Goal: Information Seeking & Learning: Learn about a topic

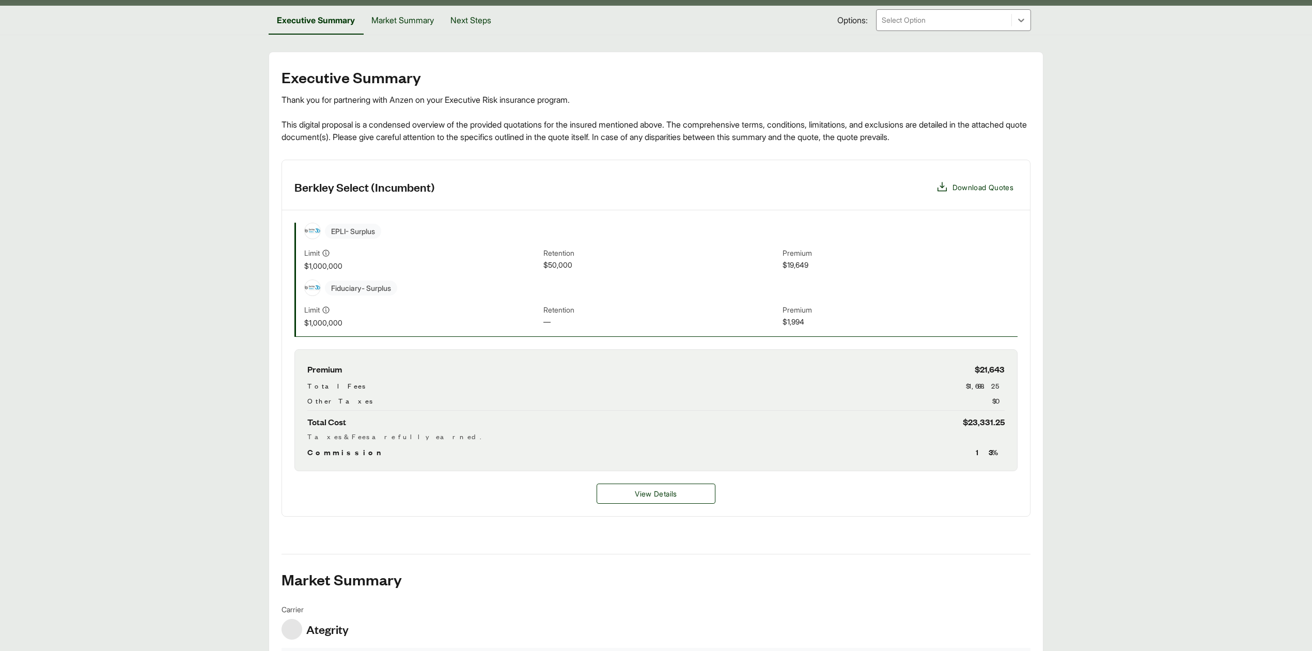
scroll to position [138, 0]
click at [971, 192] on span "Download Quotes" at bounding box center [983, 187] width 61 height 11
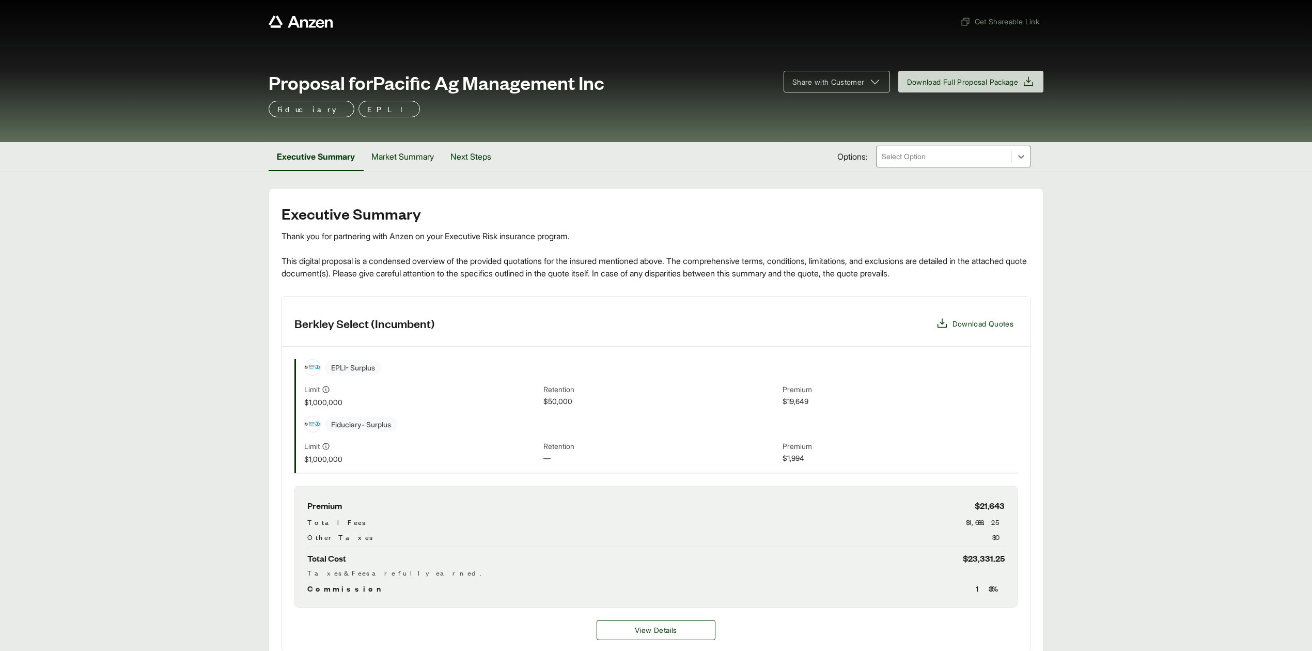
scroll to position [0, 0]
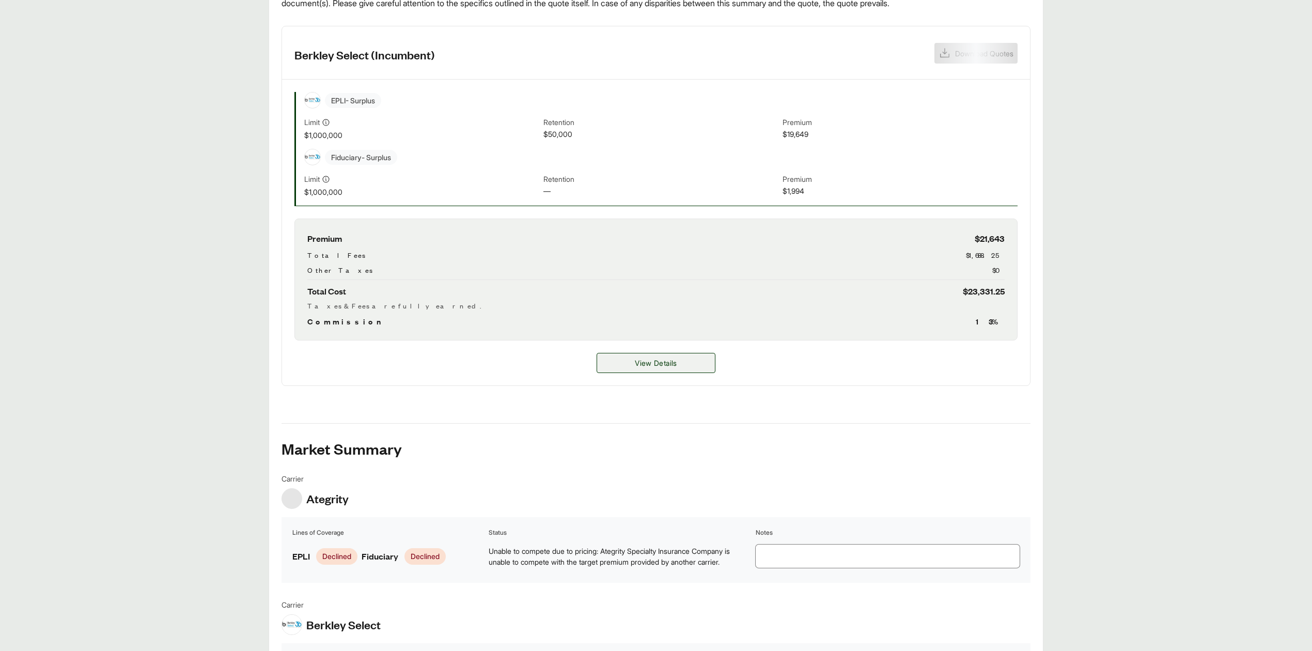
scroll to position [275, 0]
click at [666, 366] on span "View Details" at bounding box center [656, 360] width 42 height 11
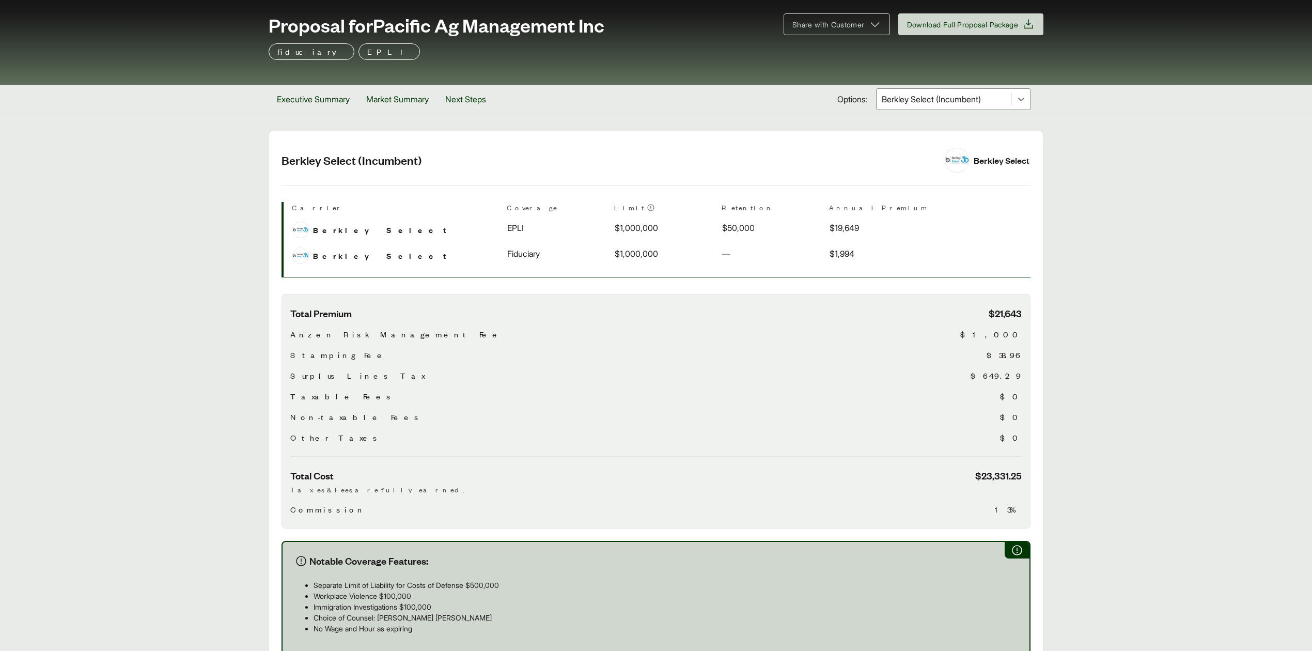
scroll to position [331, 0]
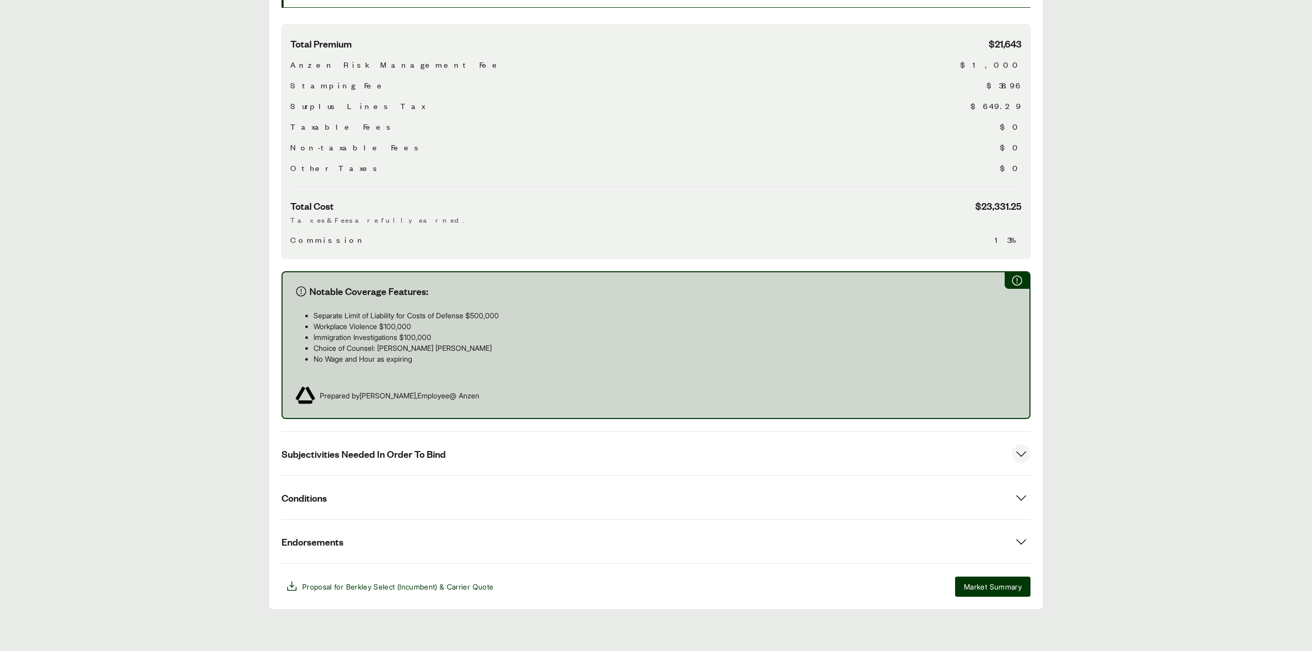
click at [645, 449] on button "Subjectivities Needed In Order To Bind" at bounding box center [656, 453] width 749 height 43
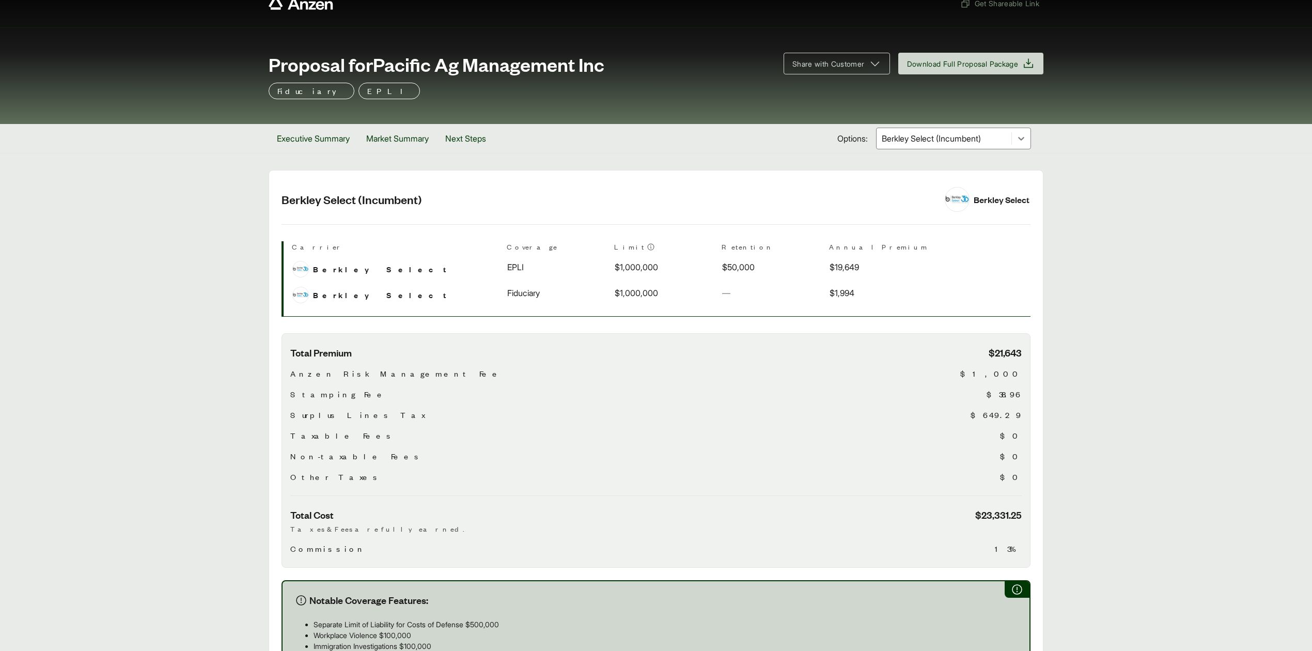
scroll to position [0, 0]
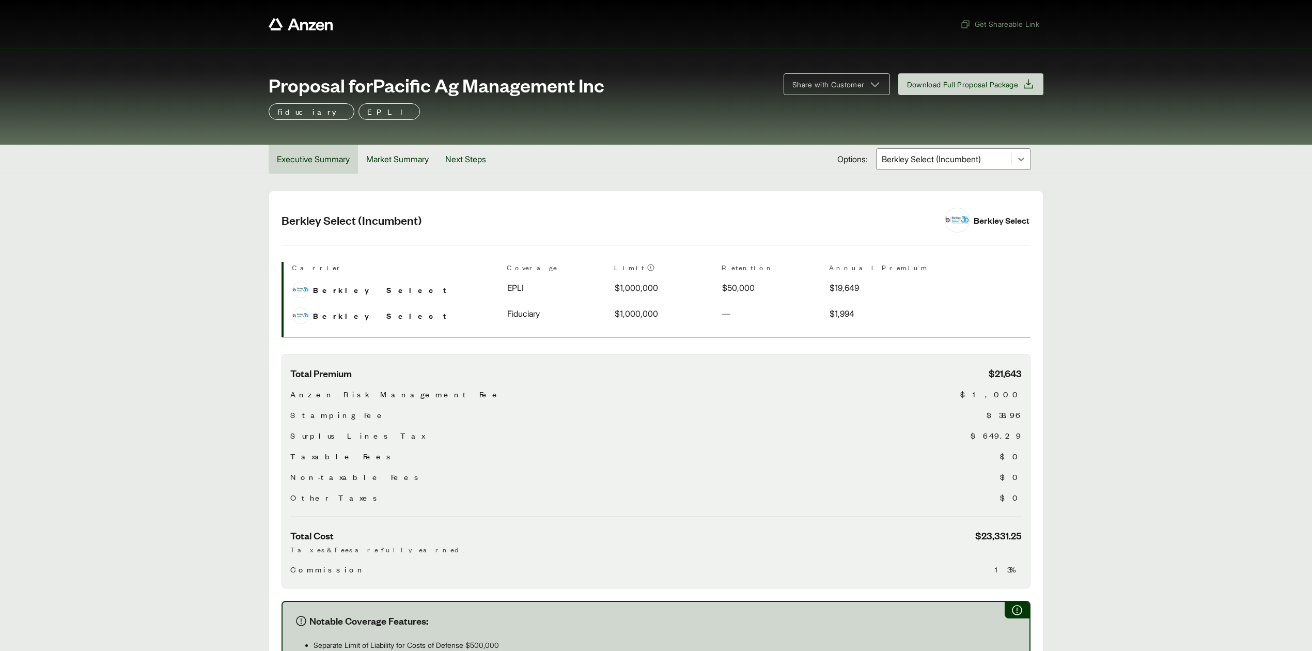
click at [310, 159] on button "Executive Summary" at bounding box center [313, 159] width 89 height 29
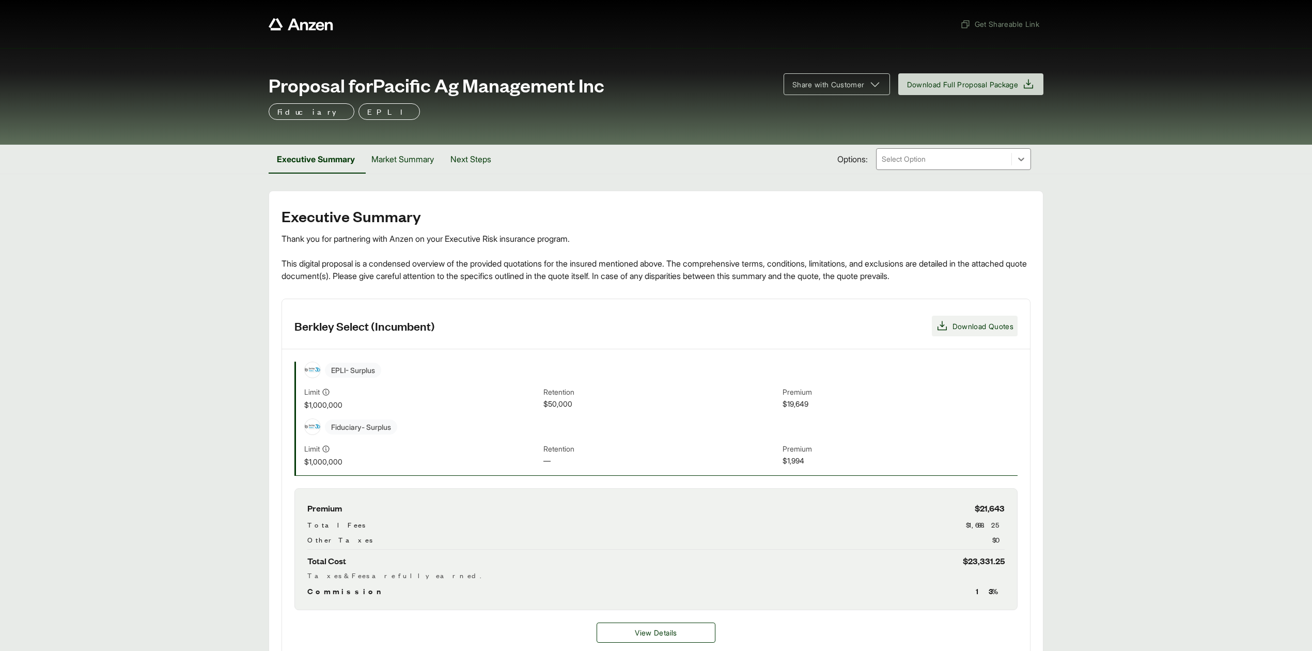
click at [957, 324] on span "Download Quotes" at bounding box center [983, 326] width 61 height 11
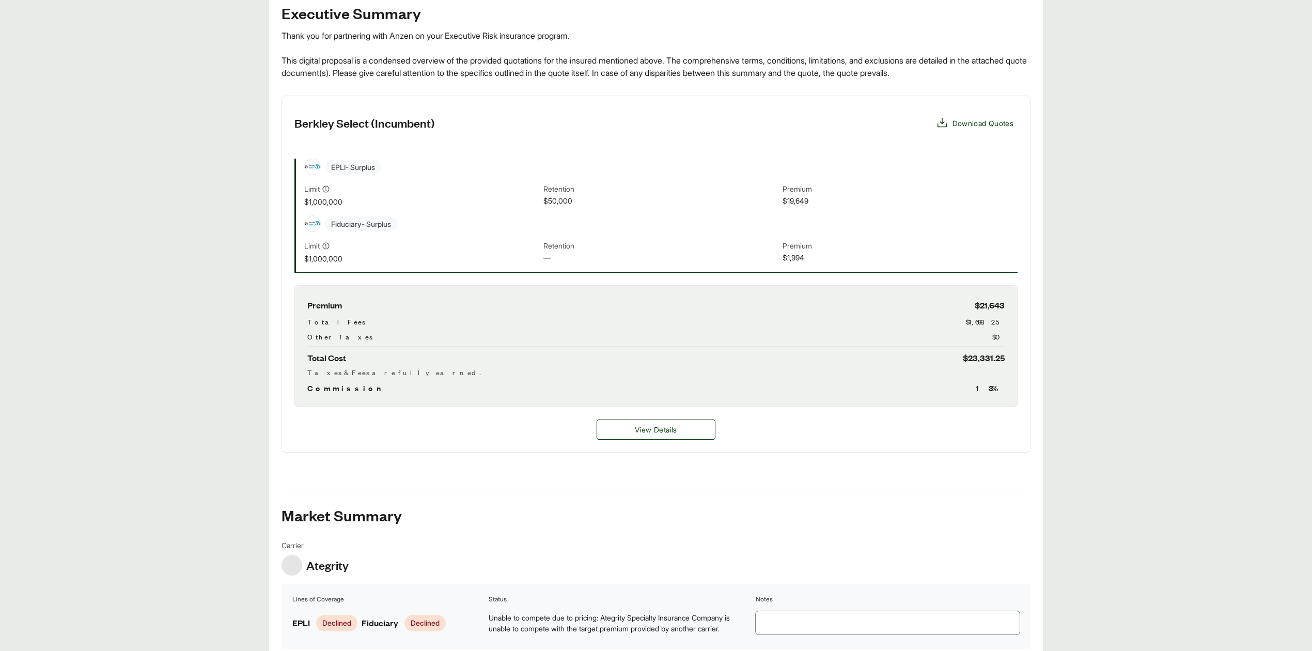
scroll to position [207, 0]
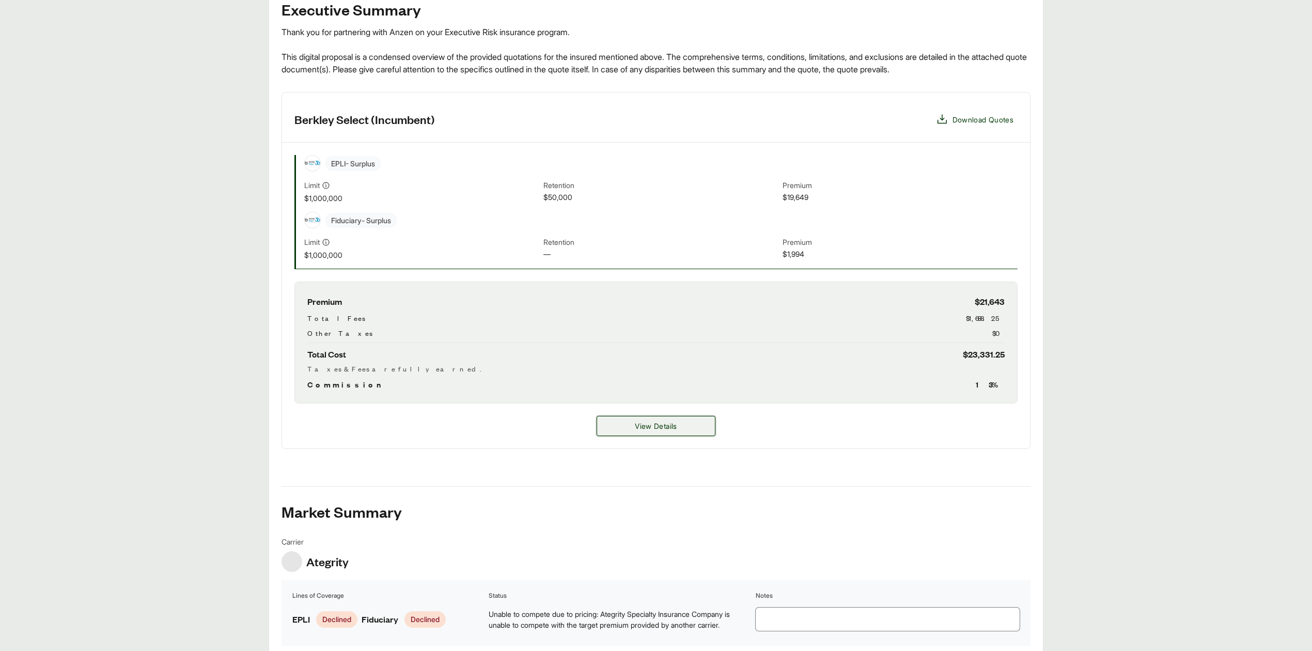
drag, startPoint x: 701, startPoint y: 431, endPoint x: 688, endPoint y: 434, distance: 13.4
click at [700, 431] on button "View Details" at bounding box center [656, 426] width 119 height 20
click at [637, 430] on span "View Details" at bounding box center [656, 425] width 42 height 11
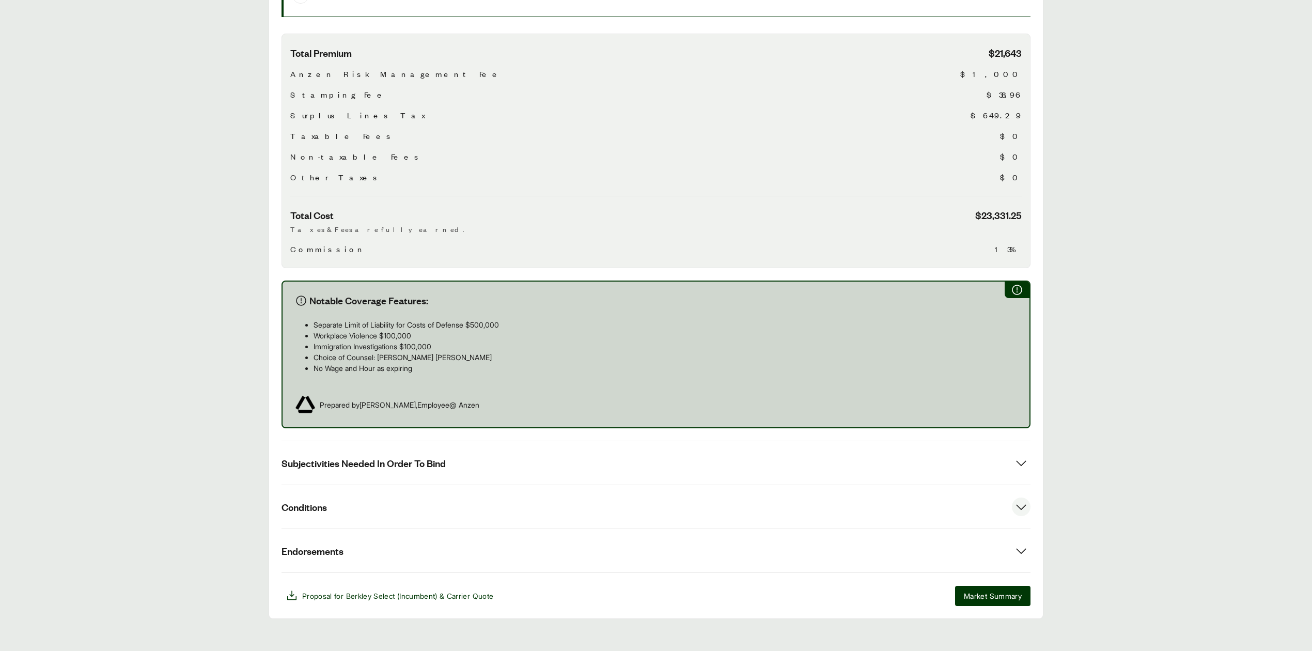
scroll to position [331, 0]
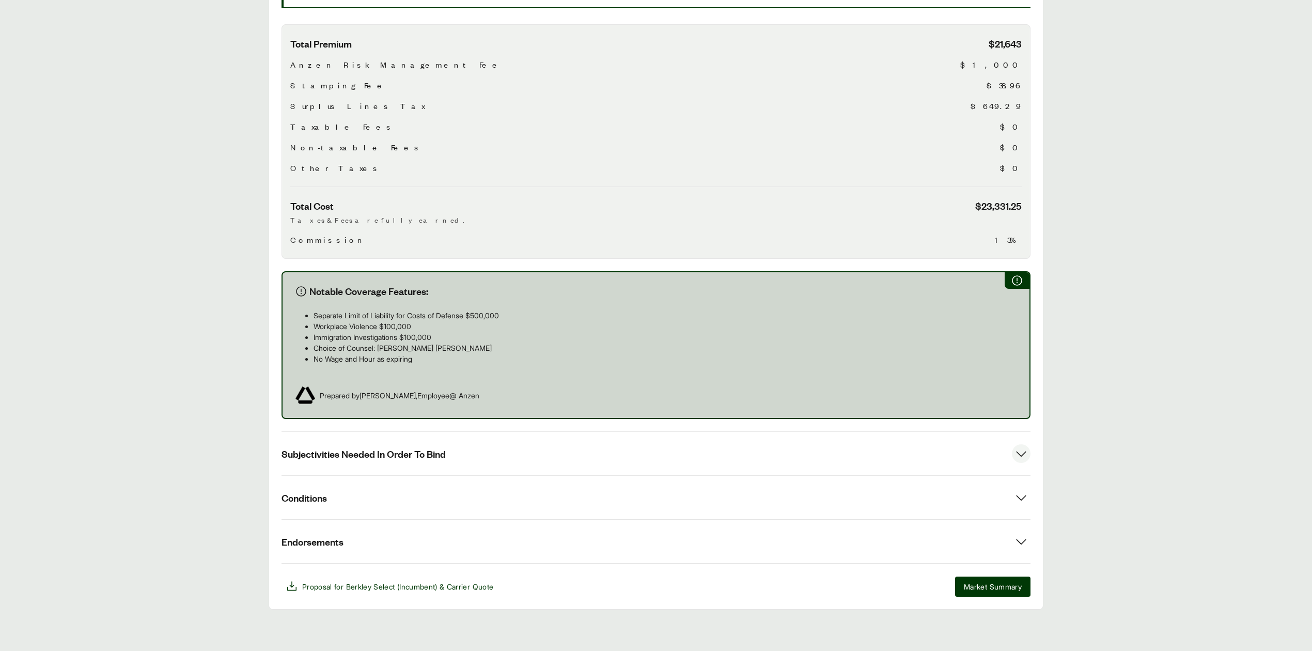
click at [439, 455] on span "Subjectivities Needed In Order To Bind" at bounding box center [364, 453] width 164 height 13
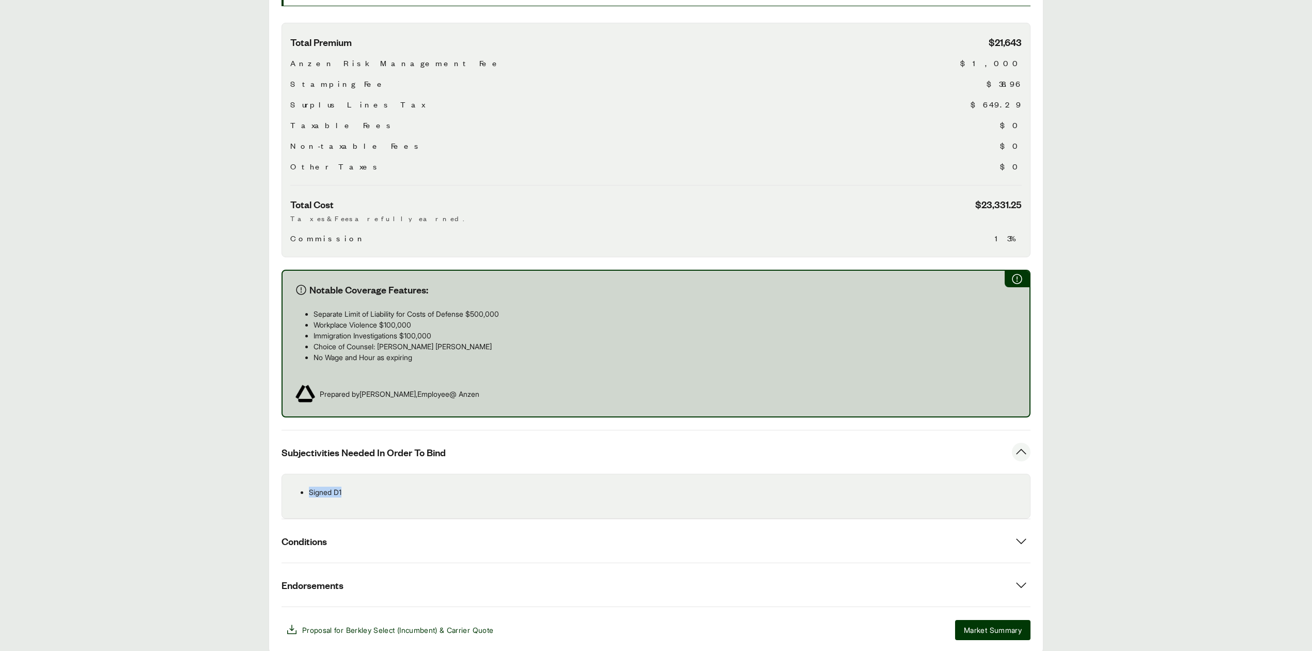
drag, startPoint x: 308, startPoint y: 494, endPoint x: 352, endPoint y: 491, distance: 44.0
click at [352, 491] on ul "Signed D1" at bounding box center [655, 492] width 731 height 11
copy p "Signed D1"
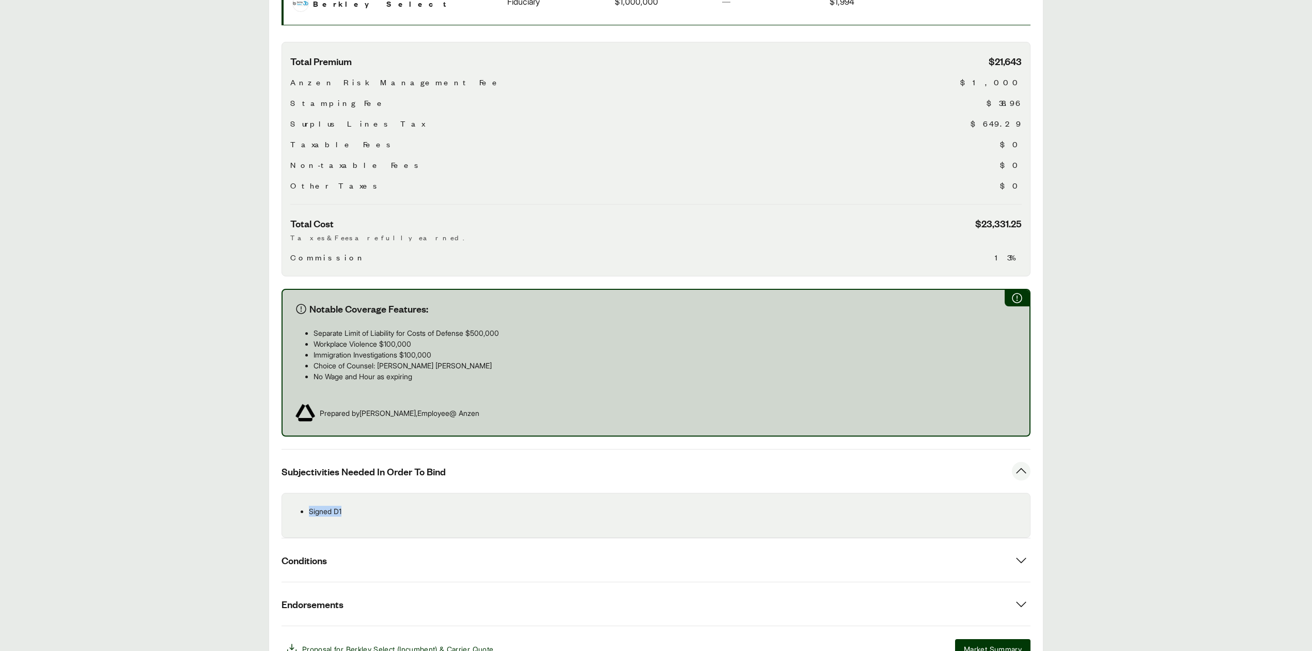
scroll to position [309, 0]
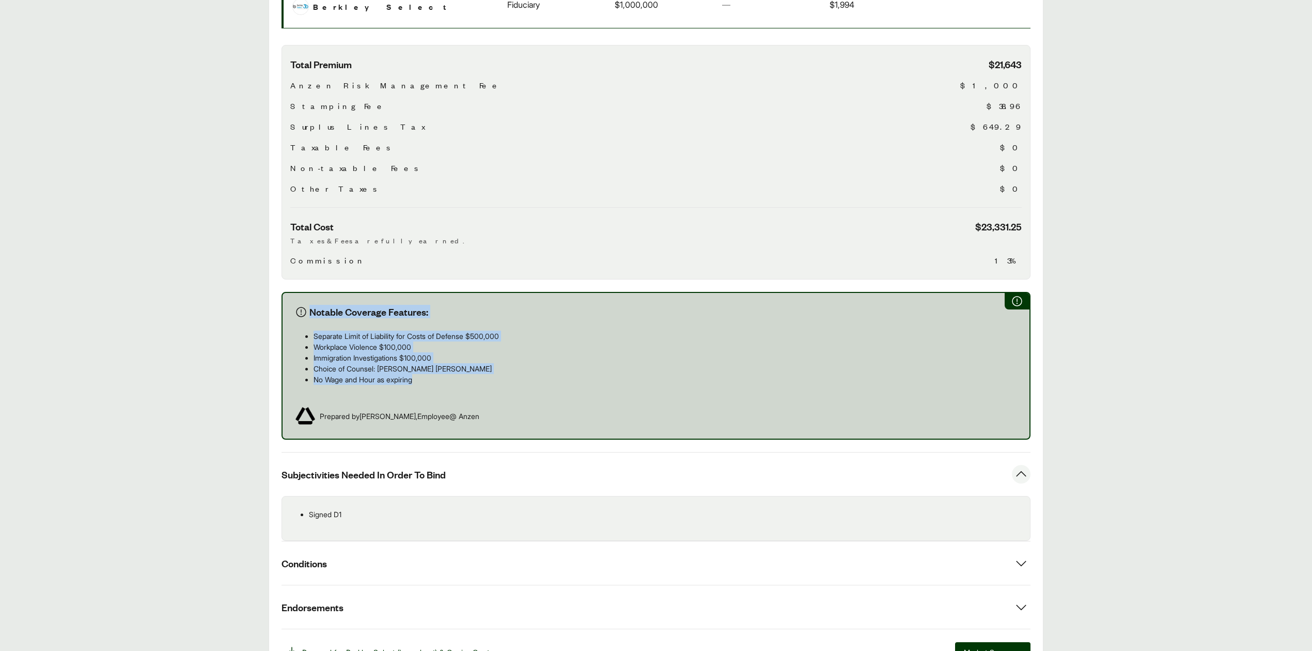
drag, startPoint x: 309, startPoint y: 313, endPoint x: 463, endPoint y: 384, distance: 169.9
click at [463, 384] on div "Notable Coverage Features: Separate Limit of Liability for Costs of Defense $50…" at bounding box center [656, 366] width 749 height 148
copy div "Notable Coverage Features: Separate Limit of Liability for Costs of Defense $50…"
click at [1159, 415] on main "Options: Berkley Select (Incumbent) Berkley Select (Incumbent) Berkley Select C…" at bounding box center [656, 278] width 1312 height 793
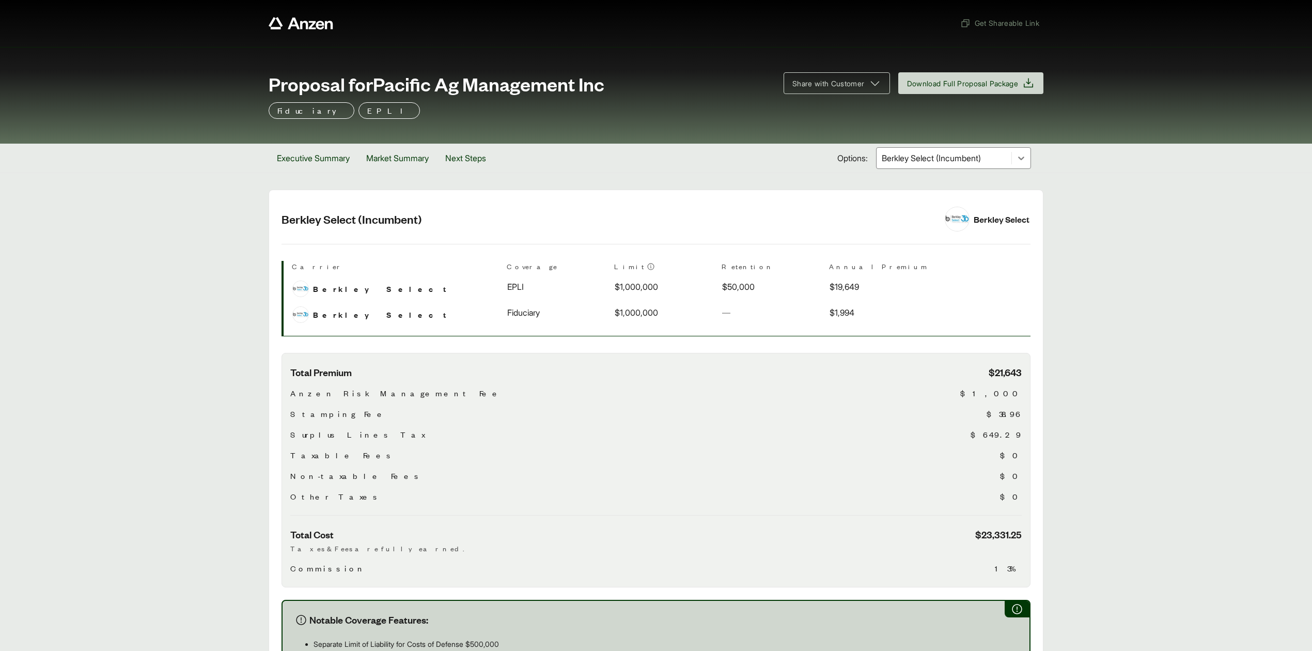
scroll to position [0, 0]
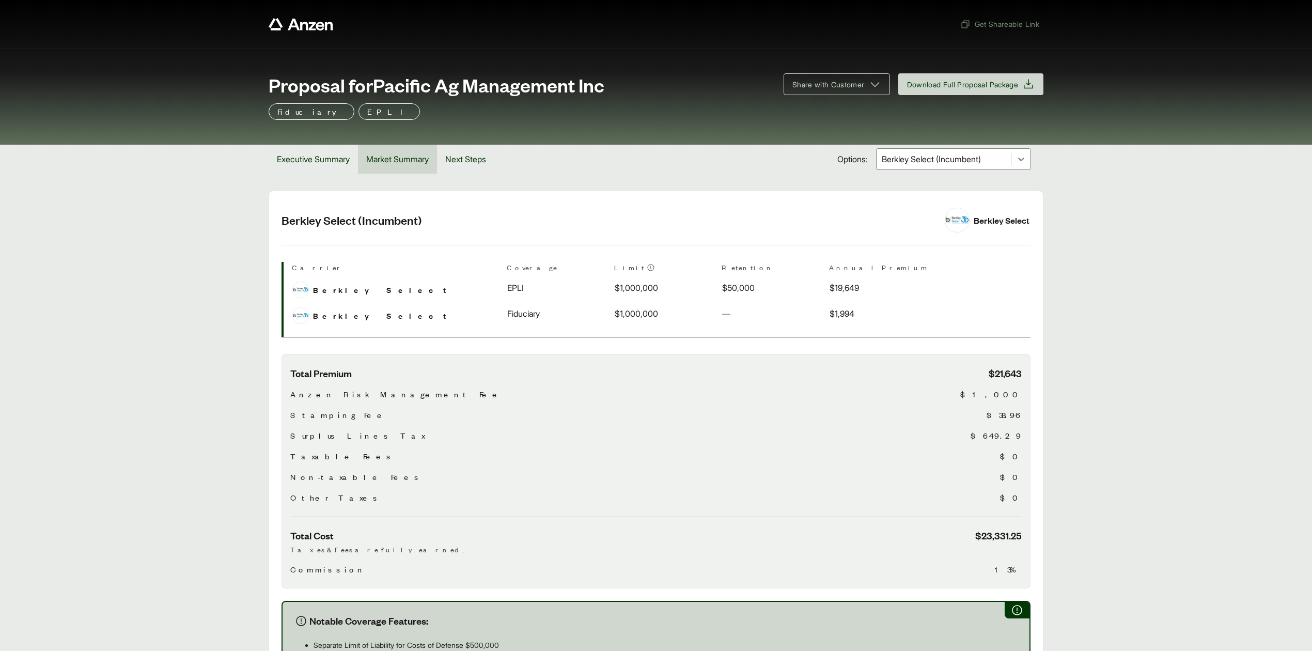
click at [389, 160] on button "Market Summary" at bounding box center [397, 159] width 79 height 29
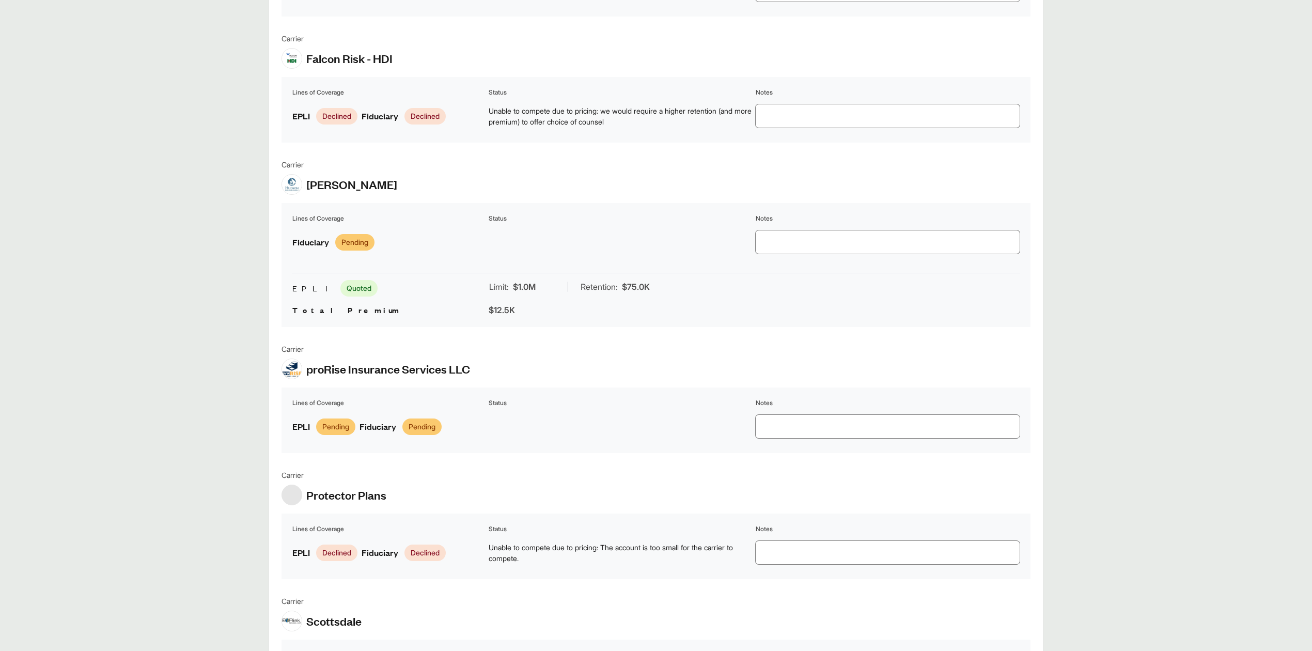
scroll to position [744, 0]
